Goal: Transaction & Acquisition: Purchase product/service

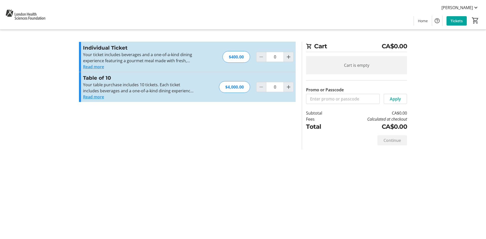
type input "1"
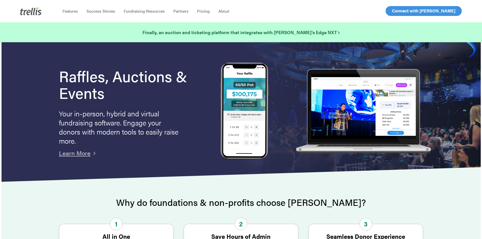
click at [393, 12] on span "Log In" at bounding box center [397, 11] width 12 height 6
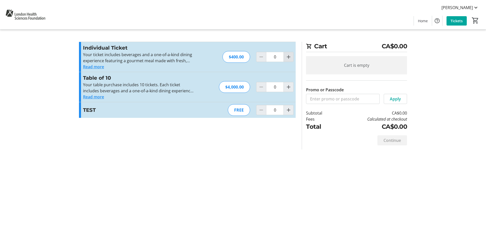
click at [291, 57] on mat-icon "Increment by one" at bounding box center [288, 57] width 6 height 6
type input "1"
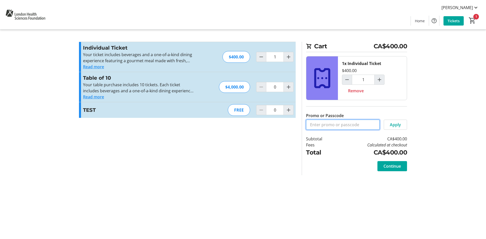
click at [360, 123] on input "Promo or Passcode" at bounding box center [343, 125] width 74 height 10
type input "GIDDYUP"
click at [397, 124] on span "Apply" at bounding box center [394, 125] width 11 height 6
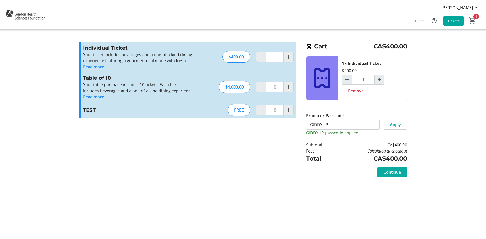
click at [403, 173] on span at bounding box center [392, 172] width 30 height 12
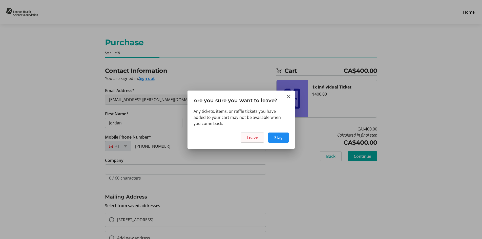
click at [247, 136] on span "Leave" at bounding box center [252, 138] width 11 height 6
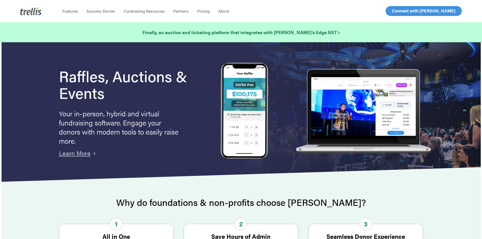
click at [400, 11] on span "Log In" at bounding box center [397, 11] width 12 height 6
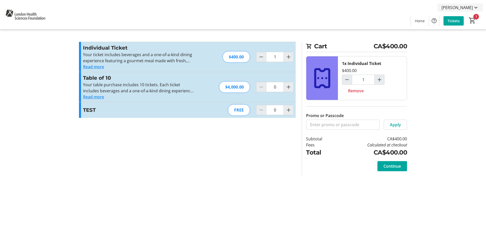
click at [475, 7] on mat-icon at bounding box center [475, 8] width 6 height 6
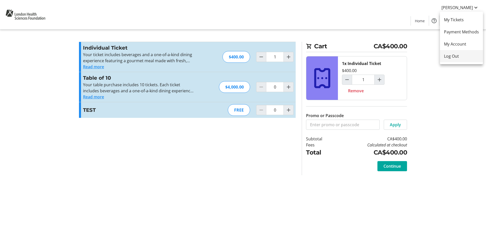
click at [456, 57] on span "Log Out" at bounding box center [461, 56] width 35 height 6
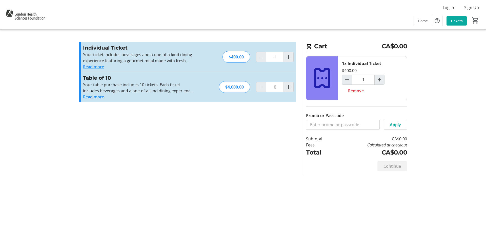
type input "0"
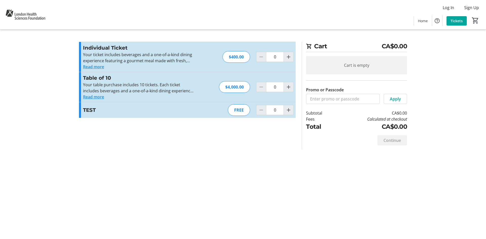
click at [209, 169] on div "Cart CA$0.00 Cart is empty Promo or Passcode Apply Subtotal CA$0.00 Fees Calcul…" at bounding box center [243, 119] width 334 height 239
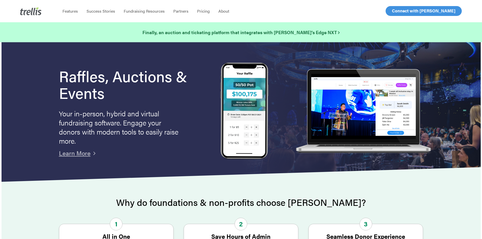
click at [398, 9] on span "Log In" at bounding box center [397, 11] width 12 height 6
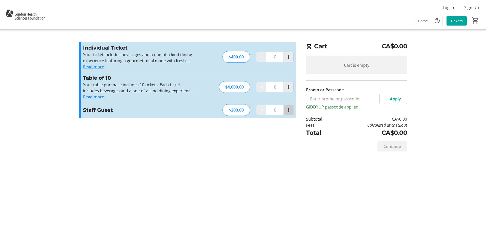
click at [291, 110] on mat-icon "Increment by one" at bounding box center [288, 110] width 6 height 6
type input "1"
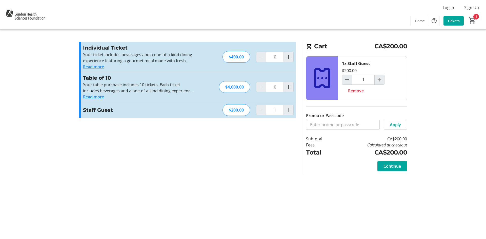
click at [289, 156] on section "Promo or Passcode Apply Individual Ticket Your ticket includes beverages and a …" at bounding box center [187, 109] width 223 height 134
click at [386, 166] on span "Continue" at bounding box center [391, 166] width 17 height 6
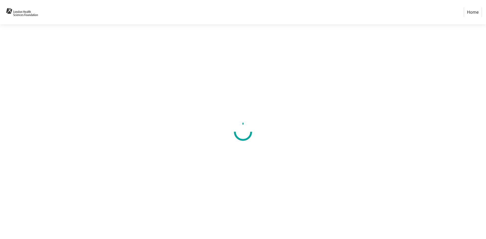
select select "CA"
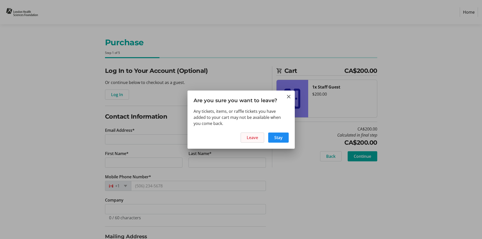
click at [250, 138] on span "Leave" at bounding box center [252, 138] width 11 height 6
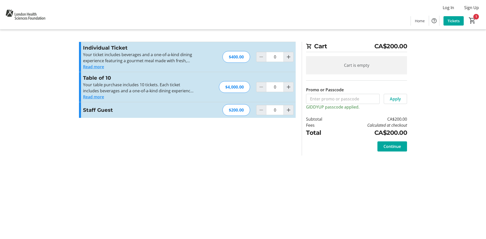
type input "1"
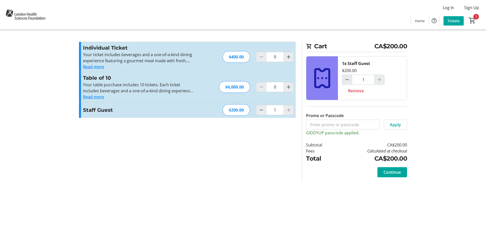
click at [434, 143] on tr-checkout-feature-upsell-ui "Cart CA$200.00 1x Staff Guest $200.00 1 Remove Promo or Passcode Apply GIDDYUP …" at bounding box center [243, 119] width 486 height 239
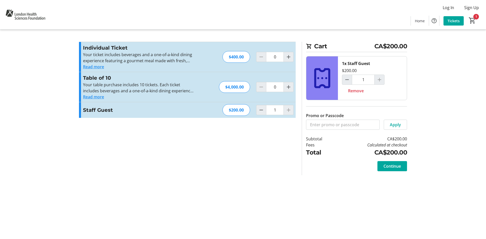
drag, startPoint x: 205, startPoint y: 153, endPoint x: 69, endPoint y: 11, distance: 196.2
click at [205, 153] on section "Promo or Passcode Apply Individual Ticket Your ticket includes beverages and a …" at bounding box center [187, 109] width 223 height 134
click at [238, 212] on div "Cart CA$200.00 1x Staff Guest $200.00 1 Remove Promo or Passcode Apply Subtotal…" at bounding box center [243, 119] width 334 height 239
